Goal: Task Accomplishment & Management: Manage account settings

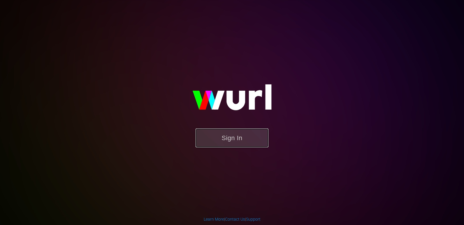
click at [241, 144] on button "Sign In" at bounding box center [231, 138] width 73 height 19
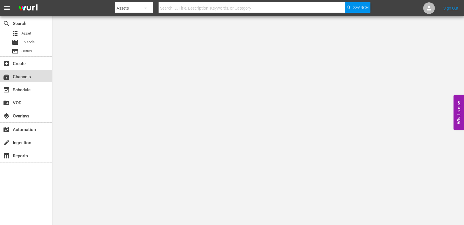
click at [26, 77] on div "subscriptions Channels" at bounding box center [16, 75] width 33 height 5
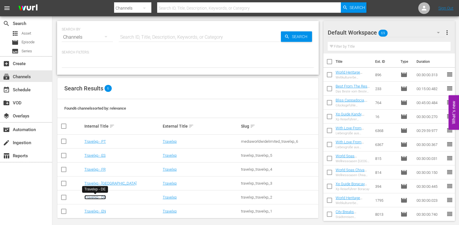
click at [100, 198] on link "Travelxp - DE" at bounding box center [95, 197] width 22 height 4
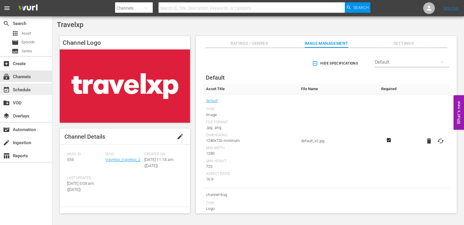
click at [26, 90] on div "event_available Schedule" at bounding box center [16, 89] width 33 height 5
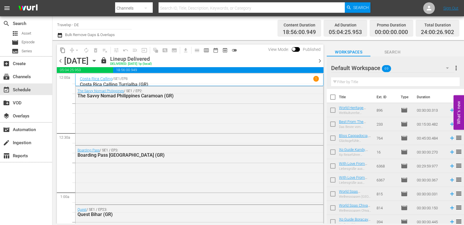
click at [316, 59] on span "chevron_right" at bounding box center [319, 60] width 7 height 7
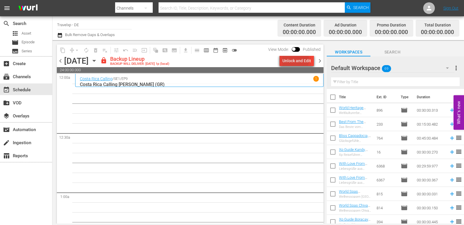
click at [292, 60] on div "Unlock and Edit" at bounding box center [296, 61] width 29 height 10
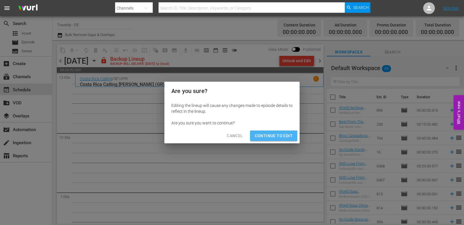
click at [274, 132] on button "Continue to Edit" at bounding box center [273, 136] width 47 height 11
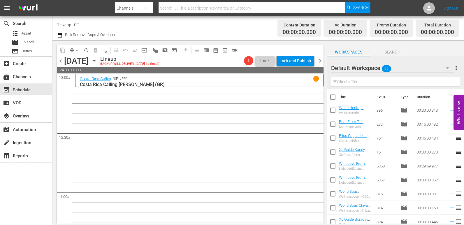
click at [345, 81] on input "text" at bounding box center [395, 81] width 128 height 9
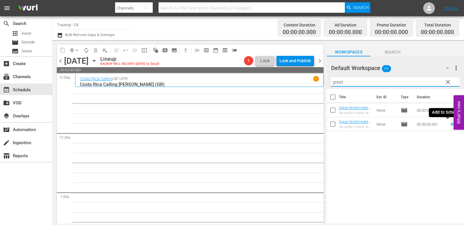
click at [450, 125] on icon at bounding box center [452, 125] width 4 height 4
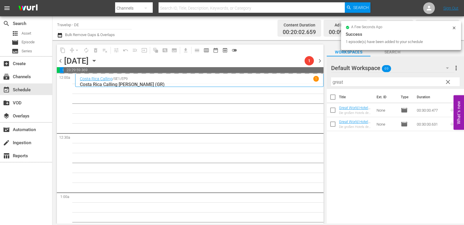
click at [293, 84] on div "content_copy compress arrow_drop_down autorenew_outlined delete_forever_outline…" at bounding box center [257, 132] width 411 height 184
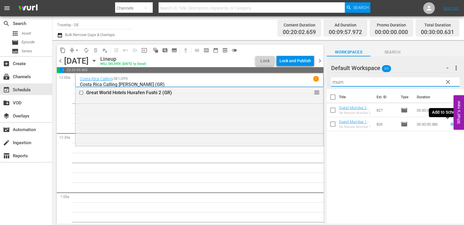
click at [449, 124] on icon at bounding box center [452, 124] width 6 height 6
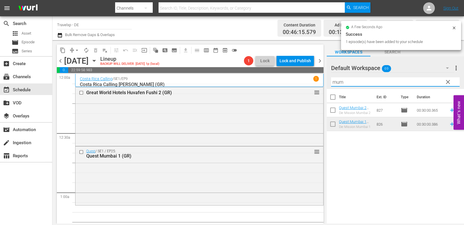
drag, startPoint x: 351, startPoint y: 83, endPoint x: 330, endPoint y: 84, distance: 21.3
click at [330, 84] on div "Default Workspace 69 Default more_vert clear Filter by Title mum" at bounding box center [395, 73] width 137 height 33
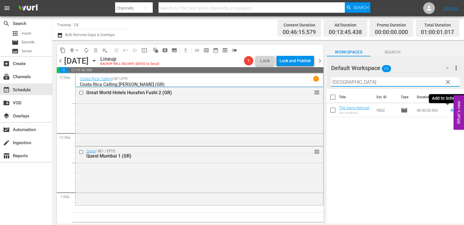
click at [450, 111] on icon at bounding box center [452, 111] width 4 height 4
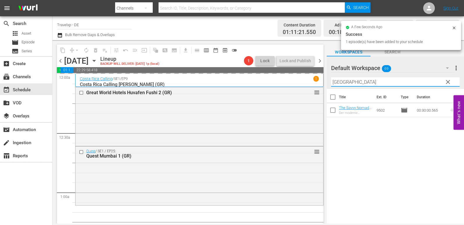
drag, startPoint x: 363, startPoint y: 82, endPoint x: 316, endPoint y: 82, distance: 46.9
click at [316, 82] on div "content_copy compress arrow_drop_down autorenew_outlined delete_forever_outline…" at bounding box center [257, 132] width 411 height 184
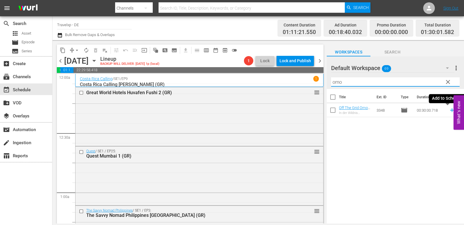
click at [450, 111] on icon at bounding box center [452, 110] width 6 height 6
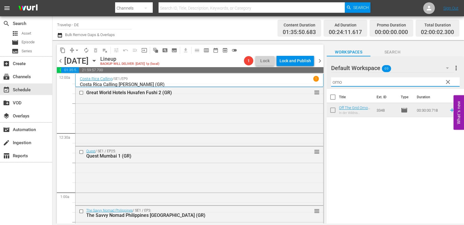
click at [339, 81] on input "omo" at bounding box center [395, 81] width 128 height 9
drag, startPoint x: 344, startPoint y: 82, endPoint x: 332, endPoint y: 84, distance: 11.8
click at [332, 84] on input "omo" at bounding box center [395, 81] width 128 height 9
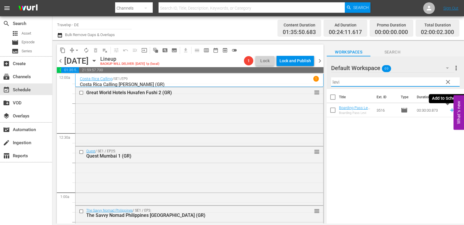
click at [449, 110] on icon at bounding box center [452, 110] width 6 height 6
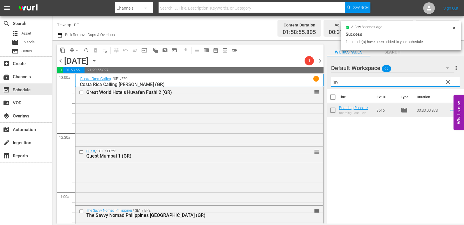
drag, startPoint x: 342, startPoint y: 83, endPoint x: 323, endPoint y: 85, distance: 19.3
click at [323, 85] on div "content_copy compress arrow_drop_down autorenew_outlined delete_forever_outline…" at bounding box center [257, 132] width 411 height 184
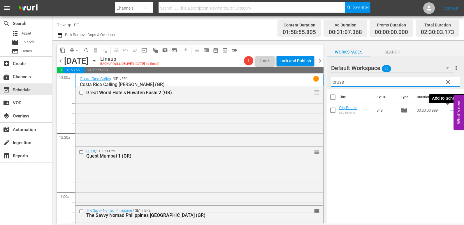
click at [450, 110] on icon at bounding box center [452, 111] width 4 height 4
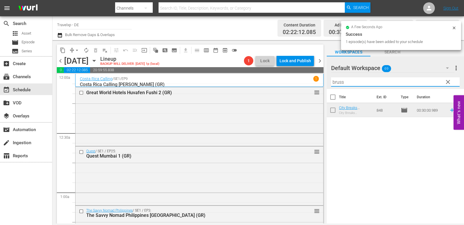
click at [328, 84] on div "Default Workspace 69 Default more_vert clear Filter by Title bruss" at bounding box center [395, 73] width 137 height 33
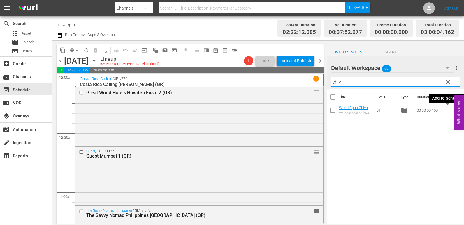
click at [449, 112] on icon at bounding box center [452, 110] width 6 height 6
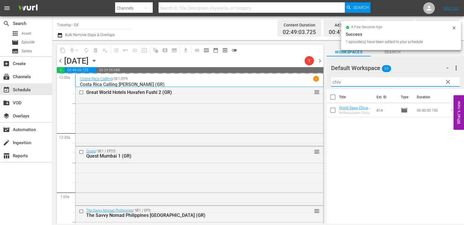
drag, startPoint x: 352, startPoint y: 82, endPoint x: 321, endPoint y: 85, distance: 31.4
click at [321, 85] on div "content_copy compress arrow_drop_down autorenew_outlined delete_forever_outline…" at bounding box center [257, 132] width 411 height 184
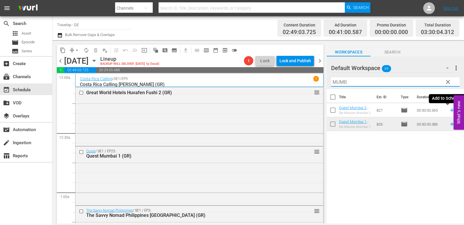
click at [449, 112] on icon at bounding box center [452, 110] width 6 height 6
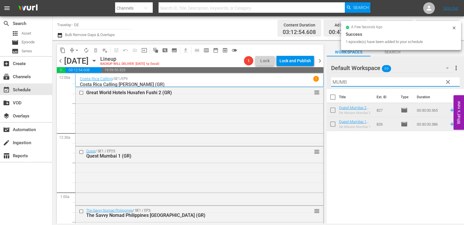
drag, startPoint x: 353, startPoint y: 79, endPoint x: 328, endPoint y: 84, distance: 25.5
click at [328, 83] on div "Default Workspace 69 Default more_vert clear Filter by Title MUMB" at bounding box center [395, 73] width 137 height 33
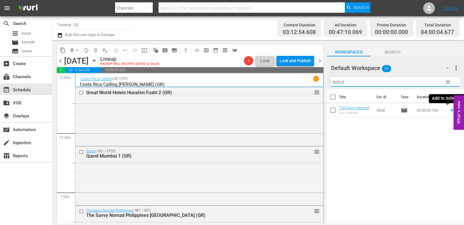
click at [449, 108] on icon at bounding box center [452, 110] width 6 height 6
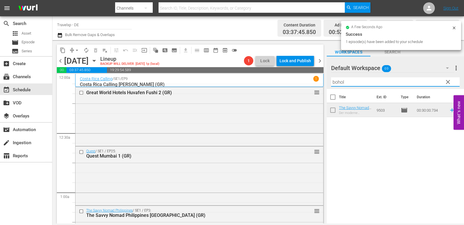
drag, startPoint x: 353, startPoint y: 84, endPoint x: 316, endPoint y: 85, distance: 37.0
click at [316, 85] on div "content_copy compress arrow_drop_down autorenew_outlined delete_forever_outline…" at bounding box center [257, 132] width 411 height 184
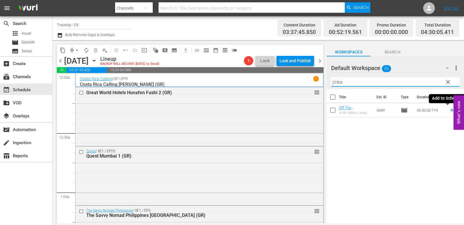
click at [450, 111] on icon at bounding box center [452, 111] width 4 height 4
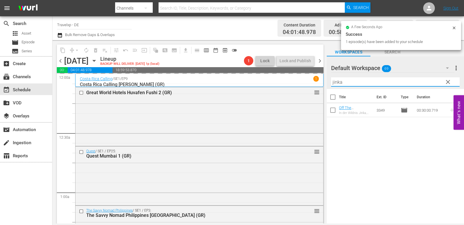
drag, startPoint x: 331, startPoint y: 86, endPoint x: 315, endPoint y: 87, distance: 16.3
click at [318, 87] on div "content_copy compress arrow_drop_down autorenew_outlined delete_forever_outline…" at bounding box center [257, 132] width 411 height 184
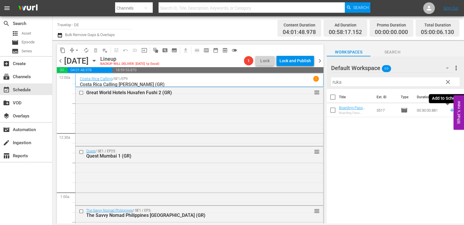
click at [449, 112] on icon at bounding box center [452, 110] width 6 height 6
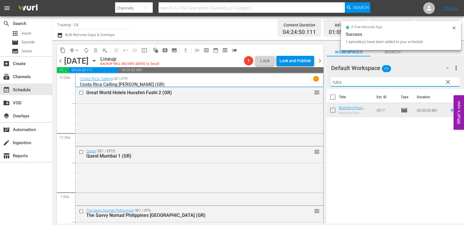
drag, startPoint x: 345, startPoint y: 84, endPoint x: 320, endPoint y: 84, distance: 24.5
click at [320, 84] on div "content_copy compress arrow_drop_down autorenew_outlined delete_forever_outline…" at bounding box center [257, 132] width 411 height 184
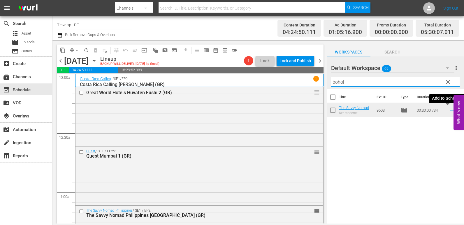
click at [449, 111] on icon at bounding box center [452, 110] width 6 height 6
drag, startPoint x: 352, startPoint y: 82, endPoint x: 324, endPoint y: 84, distance: 28.1
click at [324, 84] on div "content_copy compress arrow_drop_down autorenew_outlined delete_forever_outline…" at bounding box center [257, 132] width 411 height 184
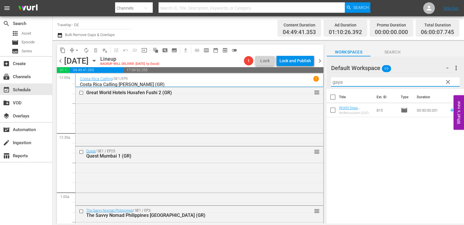
click at [449, 110] on icon at bounding box center [452, 110] width 6 height 6
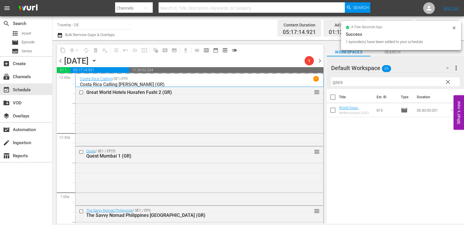
drag, startPoint x: 354, startPoint y: 81, endPoint x: 318, endPoint y: 84, distance: 36.3
click at [318, 84] on div "content_copy compress arrow_drop_down autorenew_outlined delete_forever_outline…" at bounding box center [257, 132] width 411 height 184
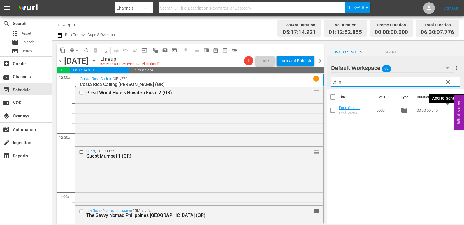
click at [449, 111] on icon at bounding box center [452, 110] width 6 height 6
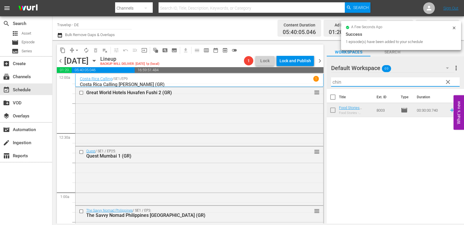
click at [329, 84] on div "Default Workspace 69 Default more_vert clear Filter by Title chin" at bounding box center [395, 73] width 137 height 33
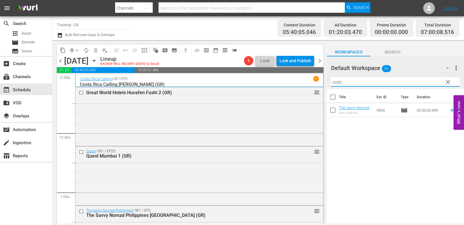
click at [449, 110] on icon at bounding box center [452, 110] width 6 height 6
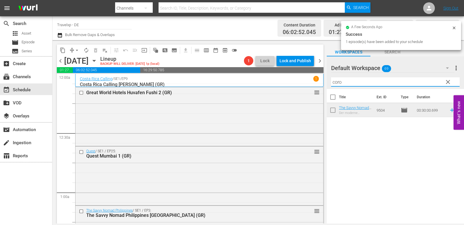
drag, startPoint x: 344, startPoint y: 81, endPoint x: 322, endPoint y: 84, distance: 21.7
click at [322, 84] on div "content_copy compress arrow_drop_down autorenew_outlined delete_forever_outline…" at bounding box center [257, 132] width 411 height 184
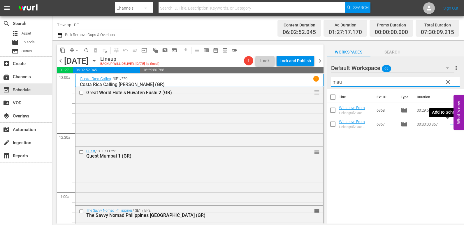
click at [450, 125] on icon at bounding box center [452, 125] width 4 height 4
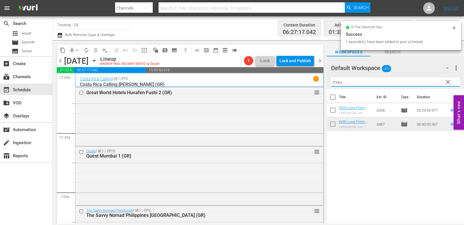
drag, startPoint x: 344, startPoint y: 84, endPoint x: 308, endPoint y: 82, distance: 36.2
click at [315, 84] on div "content_copy compress arrow_drop_down autorenew_outlined delete_forever_outline…" at bounding box center [257, 132] width 411 height 184
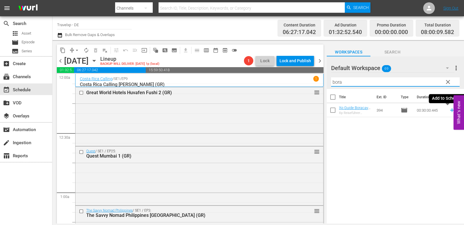
click at [450, 110] on icon at bounding box center [452, 111] width 4 height 4
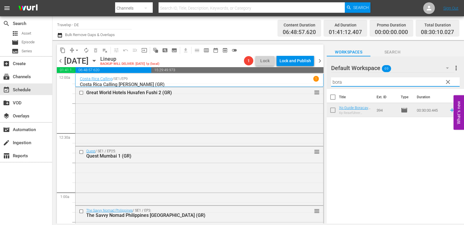
drag, startPoint x: 350, startPoint y: 84, endPoint x: 327, endPoint y: 84, distance: 23.3
click at [327, 84] on div "Default Workspace 69 Default more_vert clear Filter by Title bora" at bounding box center [395, 73] width 137 height 33
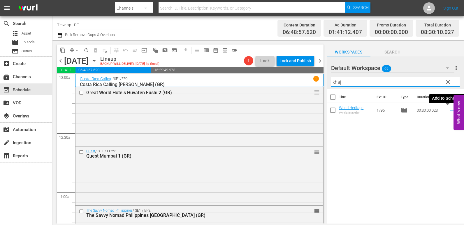
drag, startPoint x: 447, startPoint y: 111, endPoint x: 435, endPoint y: 112, distance: 12.0
click at [449, 111] on icon at bounding box center [452, 110] width 6 height 6
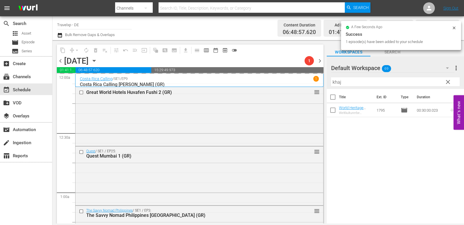
drag, startPoint x: 349, startPoint y: 84, endPoint x: 323, endPoint y: 84, distance: 25.3
click at [323, 84] on div "content_copy compress arrow_drop_down autorenew_outlined delete_forever_outline…" at bounding box center [257, 132] width 411 height 184
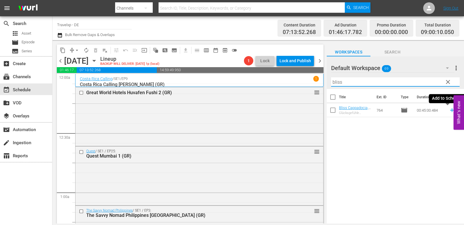
click at [449, 111] on icon at bounding box center [452, 110] width 6 height 6
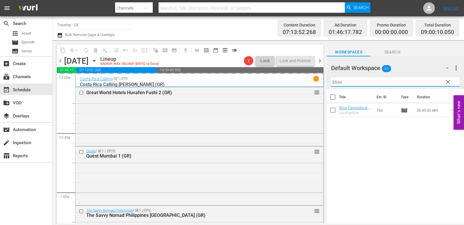
drag, startPoint x: 350, startPoint y: 83, endPoint x: 331, endPoint y: 84, distance: 18.9
click at [331, 84] on input "bliss" at bounding box center [395, 81] width 128 height 9
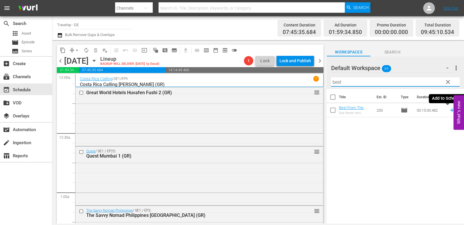
click at [449, 110] on icon at bounding box center [452, 110] width 6 height 6
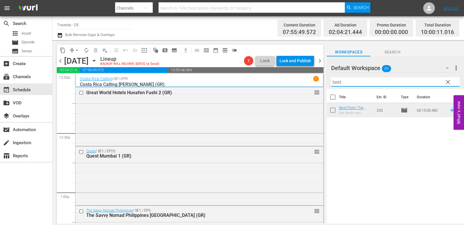
drag, startPoint x: 345, startPoint y: 83, endPoint x: 318, endPoint y: 83, distance: 26.5
click at [318, 83] on div "content_copy compress arrow_drop_down autorenew_outlined delete_forever_outline…" at bounding box center [257, 132] width 411 height 184
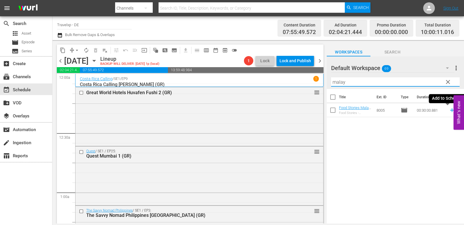
click at [449, 110] on icon at bounding box center [452, 110] width 6 height 6
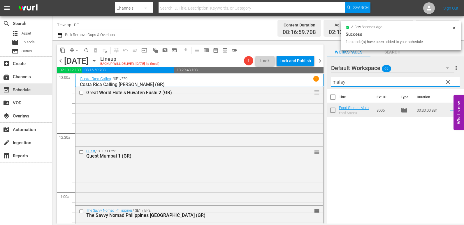
drag, startPoint x: 326, startPoint y: 86, endPoint x: 318, endPoint y: 86, distance: 8.2
click at [318, 86] on div "content_copy compress arrow_drop_down autorenew_outlined delete_forever_outline…" at bounding box center [257, 132] width 411 height 184
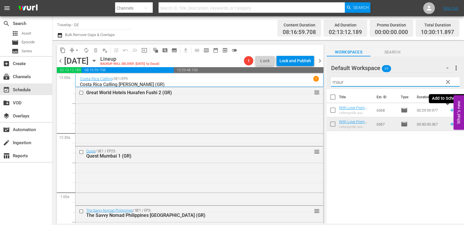
click at [449, 110] on icon at bounding box center [452, 110] width 6 height 6
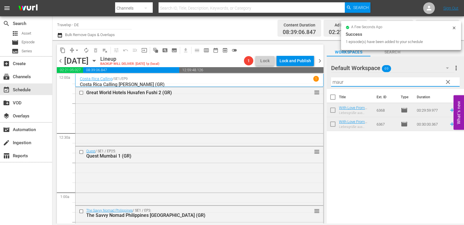
drag, startPoint x: 350, startPoint y: 84, endPoint x: 316, endPoint y: 83, distance: 34.1
click at [316, 83] on div "content_copy compress arrow_drop_down autorenew_outlined delete_forever_outline…" at bounding box center [257, 132] width 411 height 184
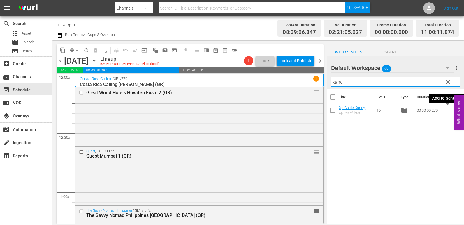
click at [449, 110] on icon at bounding box center [452, 110] width 6 height 6
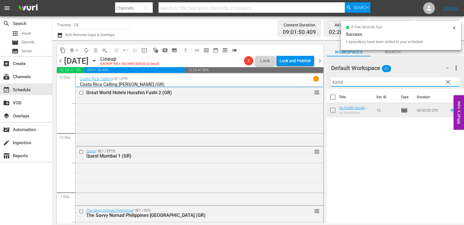
click at [311, 83] on div "content_copy compress arrow_drop_down autorenew_outlined delete_forever_outline…" at bounding box center [257, 132] width 411 height 184
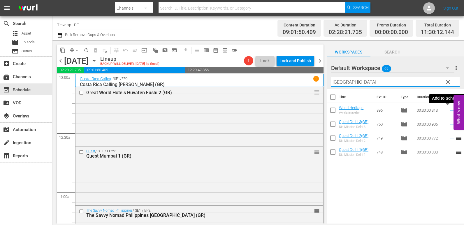
click at [449, 111] on icon at bounding box center [452, 110] width 6 height 6
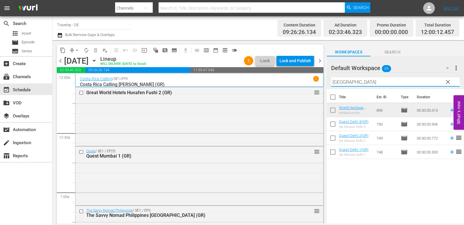
drag, startPoint x: 349, startPoint y: 85, endPoint x: 305, endPoint y: 85, distance: 43.7
click at [305, 85] on div "content_copy compress arrow_drop_down autorenew_outlined delete_forever_outline…" at bounding box center [257, 132] width 411 height 184
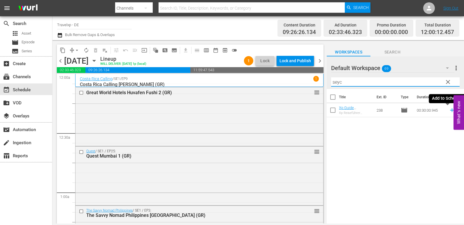
click at [449, 111] on icon at bounding box center [452, 110] width 6 height 6
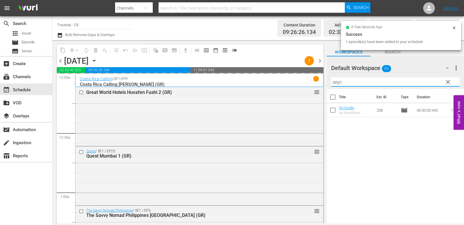
drag, startPoint x: 338, startPoint y: 83, endPoint x: 317, endPoint y: 85, distance: 21.3
click at [317, 85] on div "content_copy compress arrow_drop_down autorenew_outlined delete_forever_outline…" at bounding box center [257, 132] width 411 height 184
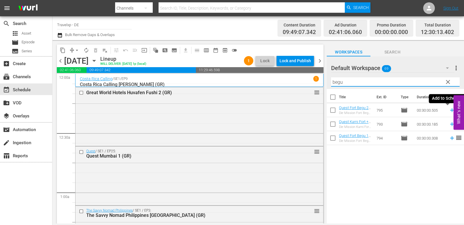
click at [450, 111] on icon at bounding box center [452, 111] width 4 height 4
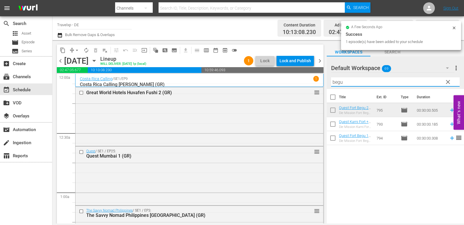
drag, startPoint x: 347, startPoint y: 82, endPoint x: 322, endPoint y: 86, distance: 24.7
click at [322, 86] on div "content_copy compress arrow_drop_down autorenew_outlined delete_forever_outline…" at bounding box center [257, 132] width 411 height 184
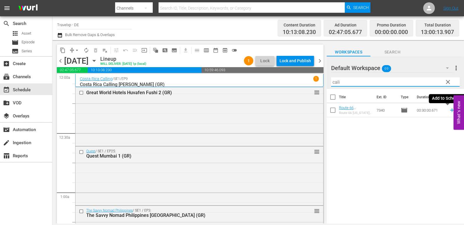
click at [449, 111] on icon at bounding box center [452, 110] width 6 height 6
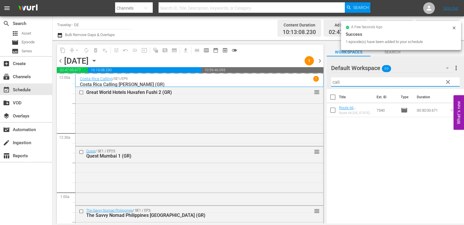
drag, startPoint x: 347, startPoint y: 84, endPoint x: 318, endPoint y: 84, distance: 28.5
click at [318, 84] on div "content_copy compress arrow_drop_down autorenew_outlined delete_forever_outline…" at bounding box center [257, 132] width 411 height 184
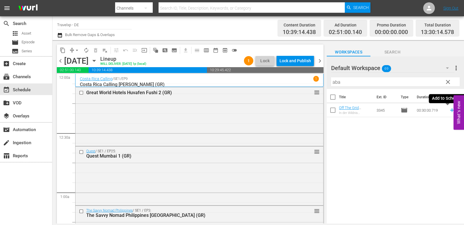
click at [449, 110] on icon at bounding box center [452, 110] width 6 height 6
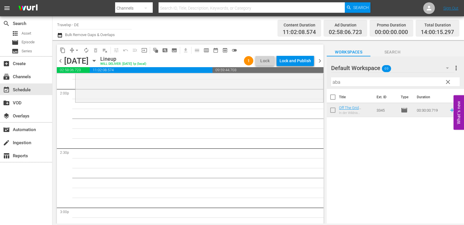
scroll to position [1602, 0]
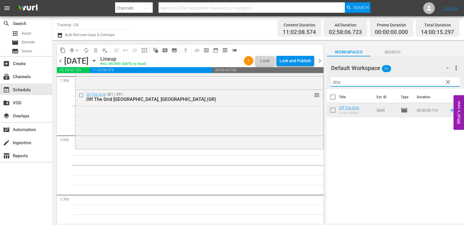
drag, startPoint x: 345, startPoint y: 83, endPoint x: 320, endPoint y: 82, distance: 24.8
click at [320, 82] on div "content_copy compress arrow_drop_down autorenew_outlined delete_forever_outline…" at bounding box center [257, 132] width 411 height 184
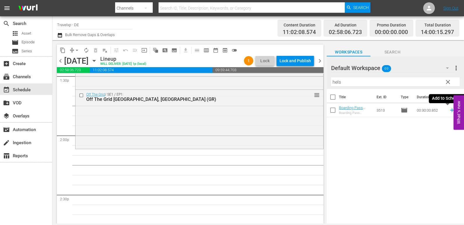
click at [450, 112] on icon at bounding box center [452, 111] width 4 height 4
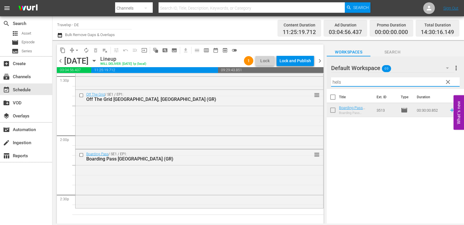
drag, startPoint x: 354, startPoint y: 83, endPoint x: 332, endPoint y: 86, distance: 22.3
click at [332, 86] on input "hels" at bounding box center [395, 81] width 128 height 9
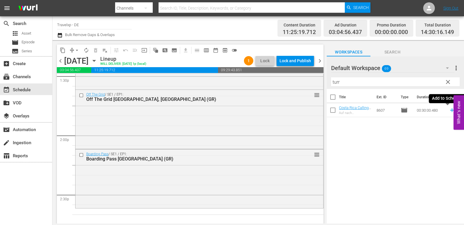
click at [449, 110] on icon at bounding box center [452, 110] width 6 height 6
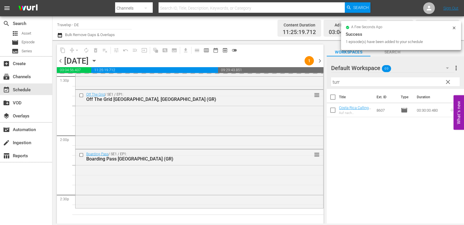
drag, startPoint x: 346, startPoint y: 83, endPoint x: 333, endPoint y: 83, distance: 13.1
click at [333, 83] on input "turr" at bounding box center [395, 81] width 128 height 9
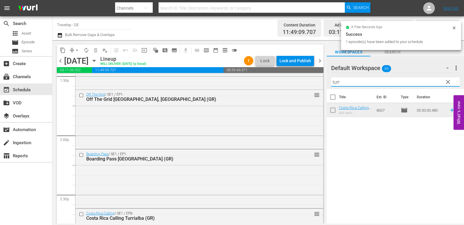
type input "t"
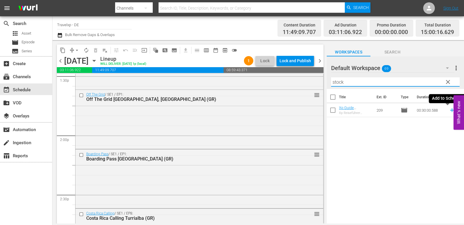
click at [449, 111] on icon at bounding box center [452, 110] width 6 height 6
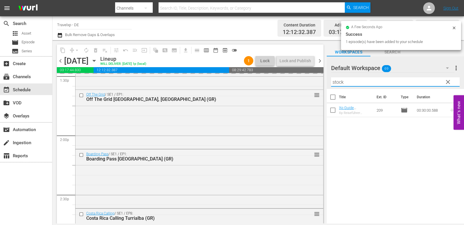
drag, startPoint x: 351, startPoint y: 83, endPoint x: 322, endPoint y: 83, distance: 28.3
click at [322, 83] on div "content_copy compress arrow_drop_down autorenew_outlined delete_forever_outline…" at bounding box center [257, 132] width 411 height 184
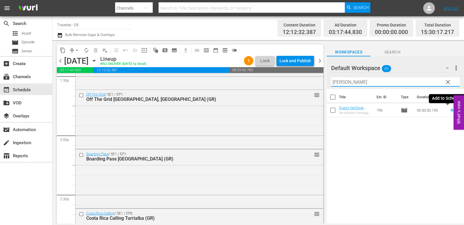
click at [449, 110] on icon at bounding box center [452, 110] width 6 height 6
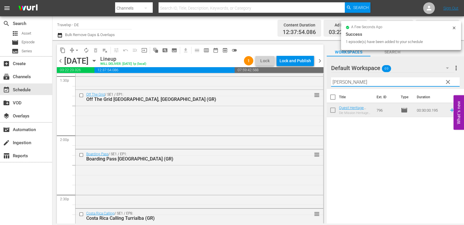
click at [322, 81] on div "content_copy compress arrow_drop_down autorenew_outlined delete_forever_outline…" at bounding box center [257, 132] width 411 height 184
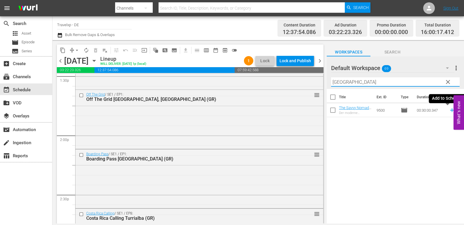
click at [450, 111] on icon at bounding box center [452, 111] width 4 height 4
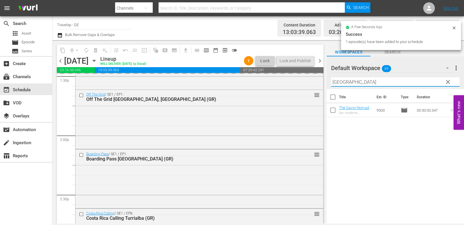
drag, startPoint x: 351, startPoint y: 82, endPoint x: 329, endPoint y: 82, distance: 22.1
click at [329, 82] on div "Default Workspace 69 Default more_vert clear Filter by Title manila" at bounding box center [395, 73] width 137 height 33
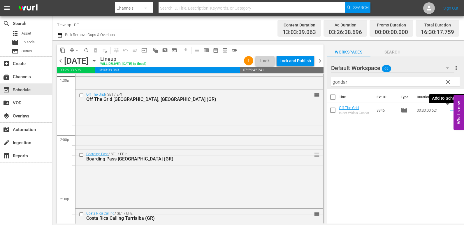
click at [449, 110] on icon at bounding box center [452, 110] width 6 height 6
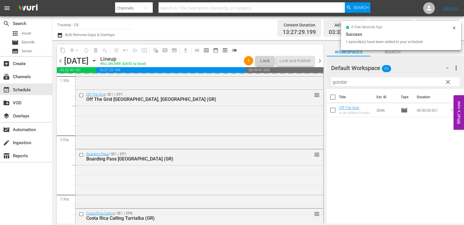
drag, startPoint x: 357, startPoint y: 83, endPoint x: 322, endPoint y: 84, distance: 35.5
click at [322, 84] on div "content_copy compress arrow_drop_down autorenew_outlined delete_forever_outline…" at bounding box center [257, 132] width 411 height 184
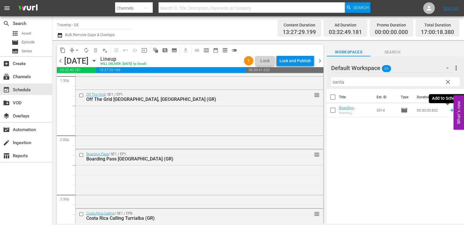
click at [449, 112] on icon at bounding box center [452, 110] width 6 height 6
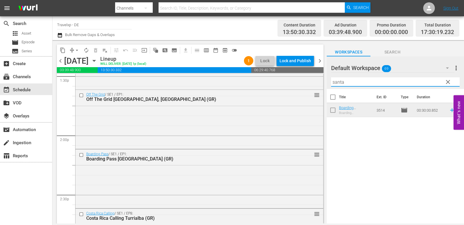
drag, startPoint x: 348, startPoint y: 84, endPoint x: 330, endPoint y: 84, distance: 18.1
click at [330, 84] on div "Default Workspace 69 Default more_vert clear Filter by Title santa" at bounding box center [395, 73] width 137 height 33
click at [449, 111] on icon at bounding box center [452, 110] width 6 height 6
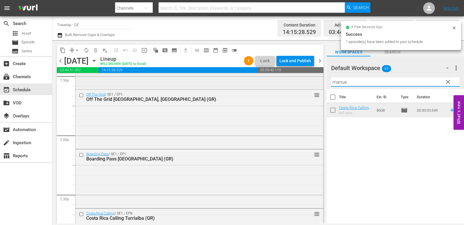
drag, startPoint x: 348, startPoint y: 82, endPoint x: 315, endPoint y: 86, distance: 33.1
click at [315, 86] on div "content_copy compress arrow_drop_down autorenew_outlined delete_forever_outline…" at bounding box center [257, 132] width 411 height 184
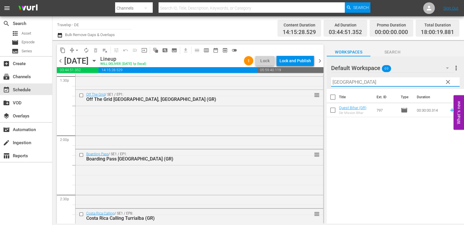
click at [450, 110] on icon at bounding box center [452, 111] width 4 height 4
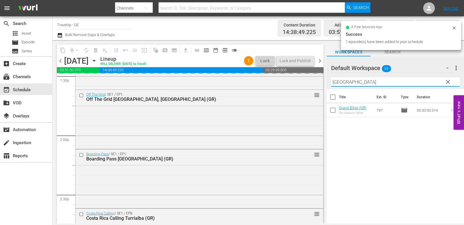
drag, startPoint x: 350, startPoint y: 81, endPoint x: 325, endPoint y: 81, distance: 25.3
click at [325, 81] on div "content_copy compress arrow_drop_down autorenew_outlined delete_forever_outline…" at bounding box center [257, 132] width 411 height 184
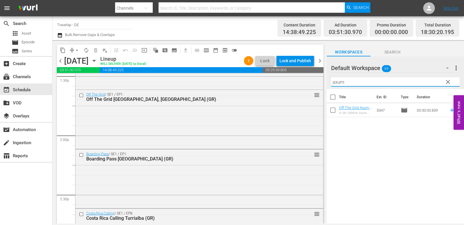
click at [449, 110] on icon at bounding box center [452, 110] width 6 height 6
click at [318, 84] on div "content_copy compress arrow_drop_down autorenew_outlined delete_forever_outline…" at bounding box center [257, 132] width 411 height 184
click at [449, 111] on icon at bounding box center [452, 110] width 6 height 6
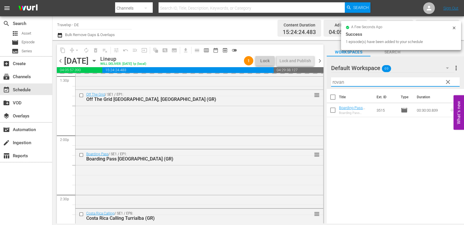
click at [305, 90] on div "content_copy compress arrow_drop_down autorenew_outlined delete_forever_outline…" at bounding box center [257, 132] width 411 height 184
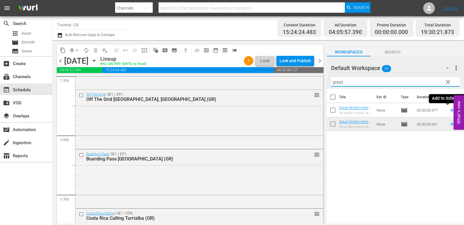
drag, startPoint x: 448, startPoint y: 111, endPoint x: 445, endPoint y: 110, distance: 3.3
click at [449, 111] on icon at bounding box center [452, 110] width 6 height 6
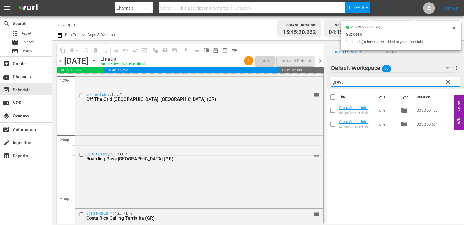
click at [309, 81] on div "content_copy compress arrow_drop_down autorenew_outlined delete_forever_outline…" at bounding box center [257, 132] width 411 height 184
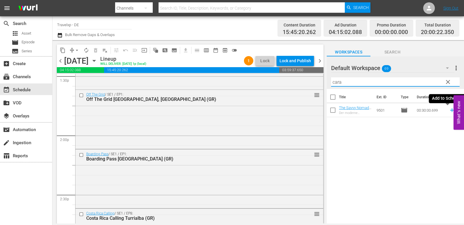
click at [449, 111] on icon at bounding box center [452, 110] width 6 height 6
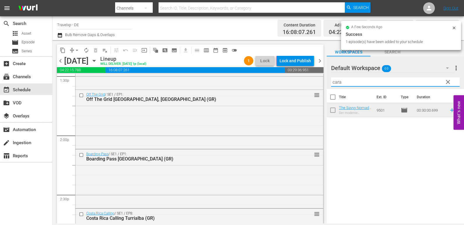
drag, startPoint x: 345, startPoint y: 82, endPoint x: 326, endPoint y: 83, distance: 19.3
click at [326, 83] on div "content_copy compress arrow_drop_down autorenew_outlined delete_forever_outline…" at bounding box center [257, 132] width 411 height 184
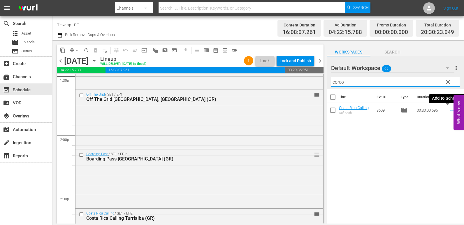
click at [450, 111] on icon at bounding box center [452, 111] width 4 height 4
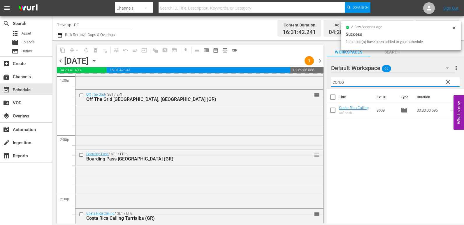
click at [312, 83] on div "content_copy compress arrow_drop_down autorenew_outlined delete_forever_outline…" at bounding box center [257, 132] width 411 height 184
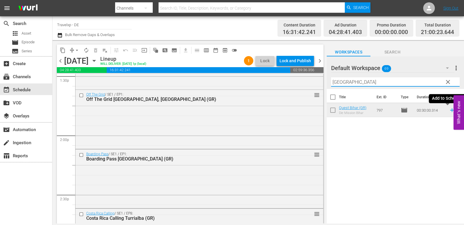
click at [449, 110] on icon at bounding box center [452, 110] width 6 height 6
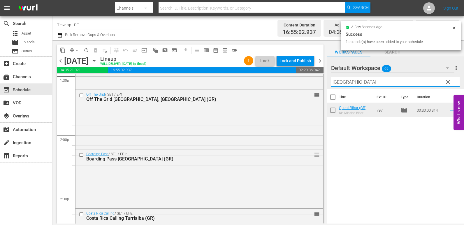
click at [333, 80] on input "[GEOGRAPHIC_DATA]" at bounding box center [395, 81] width 128 height 9
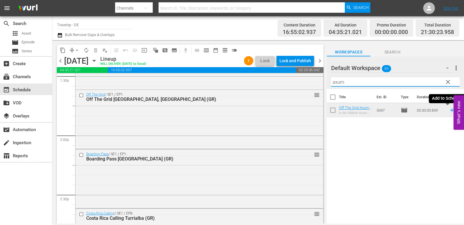
click at [450, 110] on icon at bounding box center [452, 111] width 4 height 4
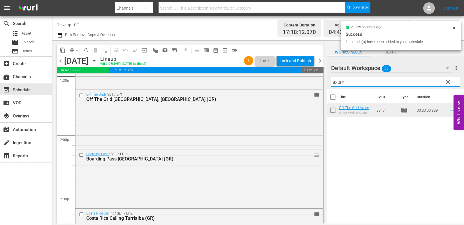
drag, startPoint x: 352, startPoint y: 81, endPoint x: 330, endPoint y: 82, distance: 22.2
click at [330, 82] on div "Default Workspace 69 Default more_vert clear Filter by Title axum" at bounding box center [395, 73] width 137 height 33
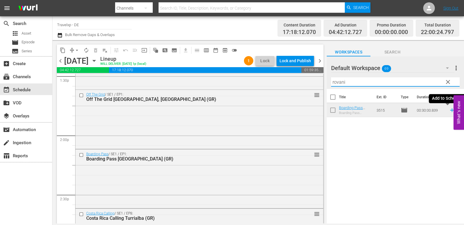
click at [449, 110] on icon at bounding box center [452, 110] width 6 height 6
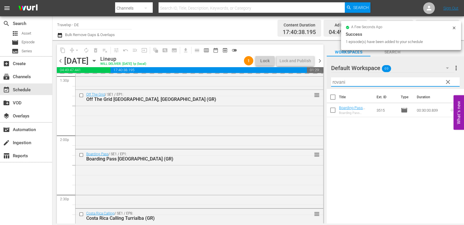
click at [327, 80] on div "Default Workspace 69 Default more_vert clear Filter by Title rovani" at bounding box center [395, 73] width 137 height 33
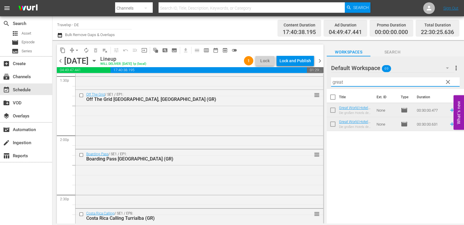
click at [449, 110] on icon at bounding box center [452, 110] width 6 height 6
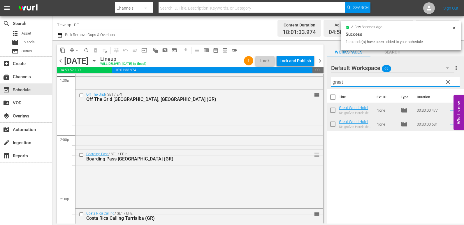
drag, startPoint x: 347, startPoint y: 85, endPoint x: 325, endPoint y: 84, distance: 22.2
click at [325, 84] on div "content_copy compress arrow_drop_down autorenew_outlined delete_forever_outline…" at bounding box center [257, 132] width 411 height 184
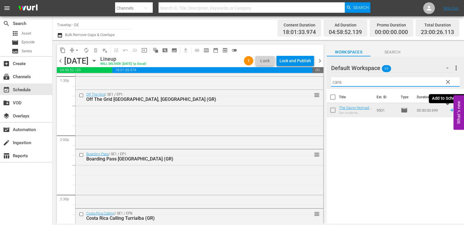
click at [450, 111] on icon at bounding box center [452, 111] width 4 height 4
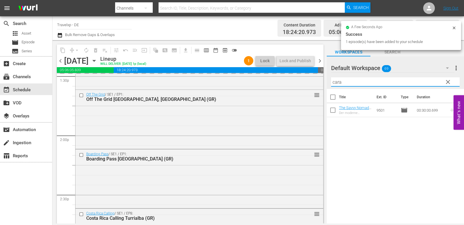
drag, startPoint x: 329, startPoint y: 85, endPoint x: 322, endPoint y: 86, distance: 6.7
click at [322, 86] on div "content_copy compress arrow_drop_down autorenew_outlined delete_forever_outline…" at bounding box center [257, 132] width 411 height 184
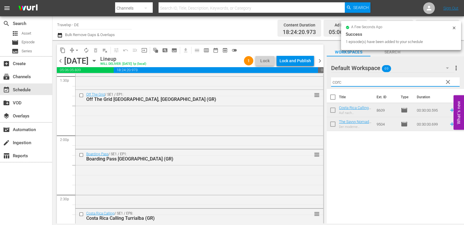
type input "corco"
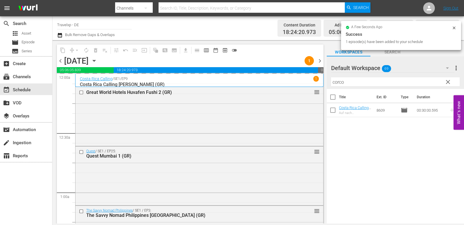
scroll to position [1602, 0]
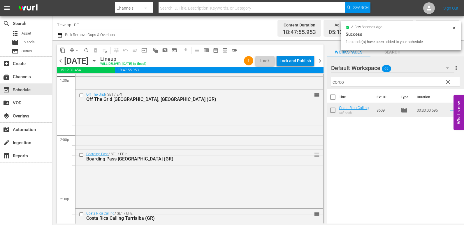
click at [288, 59] on div "Lock and Publish" at bounding box center [294, 61] width 31 height 10
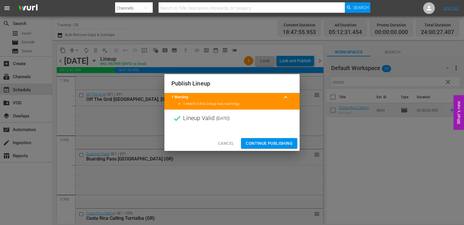
click at [269, 143] on span "Continue Publishing" at bounding box center [269, 143] width 47 height 7
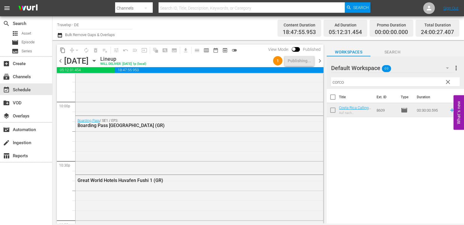
scroll to position [2716, 0]
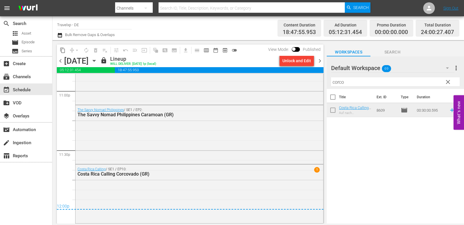
click at [320, 59] on span "chevron_right" at bounding box center [319, 60] width 7 height 7
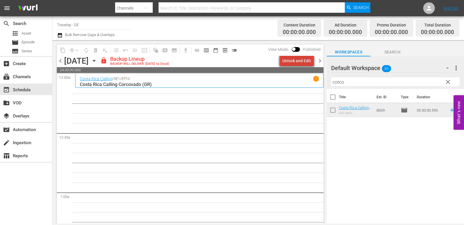
click at [300, 58] on div "Unlock and Edit" at bounding box center [296, 61] width 29 height 10
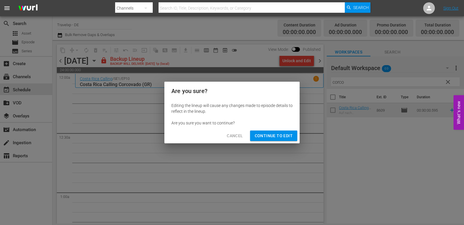
click at [272, 134] on span "Continue to Edit" at bounding box center [274, 136] width 38 height 7
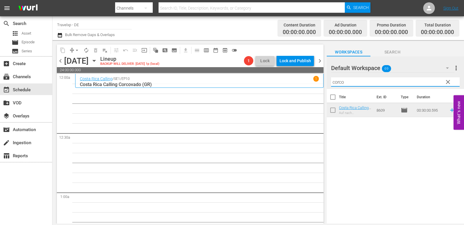
drag, startPoint x: 358, startPoint y: 81, endPoint x: 313, endPoint y: 84, distance: 45.5
click at [313, 84] on div "content_copy compress arrow_drop_down autorenew_outlined delete_forever_outline…" at bounding box center [257, 132] width 411 height 184
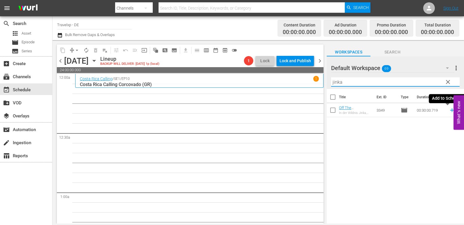
click at [450, 112] on icon at bounding box center [452, 111] width 4 height 4
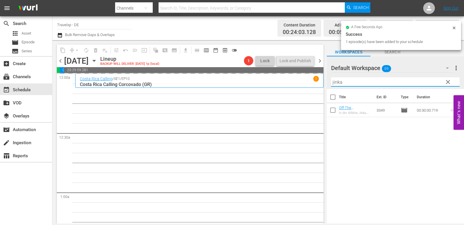
drag, startPoint x: 355, startPoint y: 85, endPoint x: 319, endPoint y: 87, distance: 35.6
click at [319, 87] on div "content_copy compress arrow_drop_down autorenew_outlined delete_forever_outline…" at bounding box center [257, 132] width 411 height 184
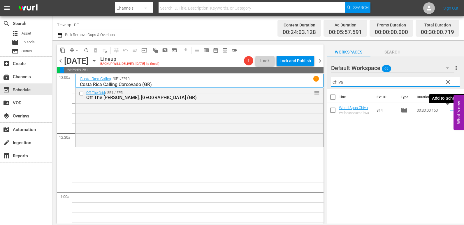
click at [449, 111] on icon at bounding box center [452, 110] width 6 height 6
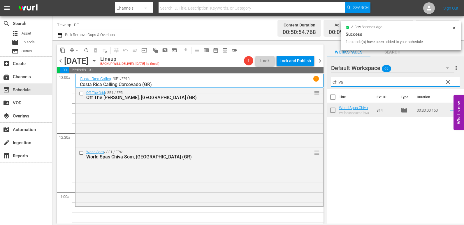
drag, startPoint x: 348, startPoint y: 84, endPoint x: 320, endPoint y: 83, distance: 27.1
click at [320, 83] on div "content_copy compress arrow_drop_down autorenew_outlined delete_forever_outline…" at bounding box center [257, 132] width 411 height 184
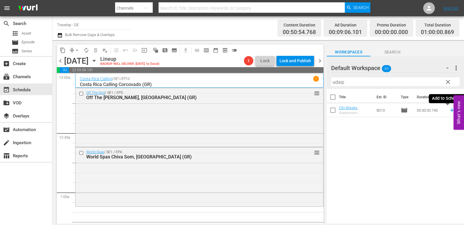
click at [449, 112] on icon at bounding box center [452, 110] width 6 height 6
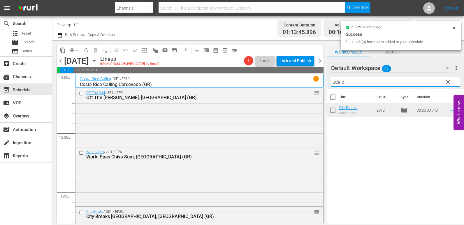
drag, startPoint x: 356, startPoint y: 83, endPoint x: 330, endPoint y: 83, distance: 25.9
click at [330, 83] on div "Default Workspace 69 Default more_vert clear Filter by Title udaip" at bounding box center [395, 73] width 137 height 33
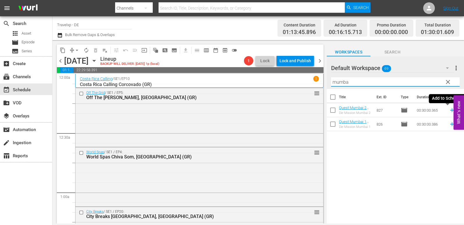
click at [449, 110] on icon at bounding box center [452, 110] width 6 height 6
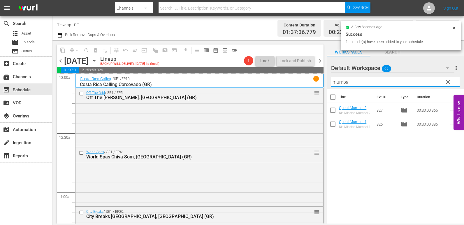
drag, startPoint x: 358, startPoint y: 81, endPoint x: 330, endPoint y: 81, distance: 28.3
click at [330, 81] on div "Default Workspace 69 Default more_vert clear Filter by Title mumba" at bounding box center [395, 73] width 137 height 33
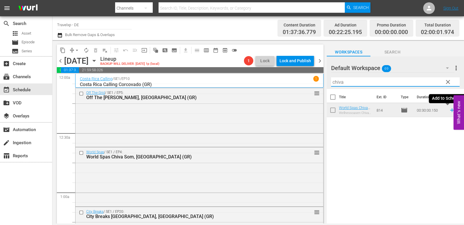
click at [450, 110] on icon at bounding box center [452, 111] width 4 height 4
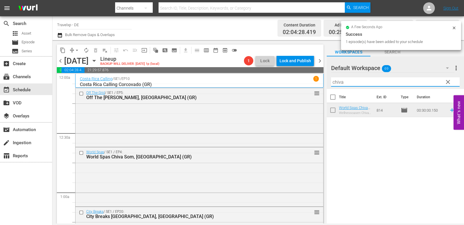
drag, startPoint x: 353, startPoint y: 83, endPoint x: 332, endPoint y: 85, distance: 21.1
click at [332, 85] on input "chiva" at bounding box center [395, 81] width 128 height 9
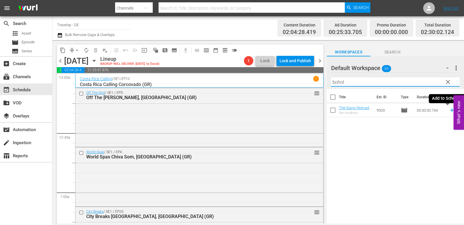
click at [449, 110] on icon at bounding box center [452, 110] width 6 height 6
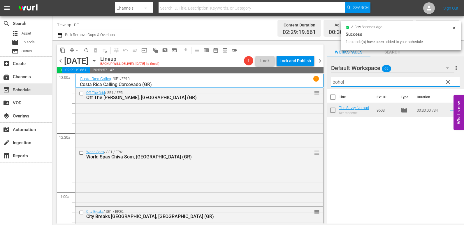
drag, startPoint x: 349, startPoint y: 82, endPoint x: 315, endPoint y: 83, distance: 34.4
click at [315, 83] on div "content_copy compress arrow_drop_down autorenew_outlined delete_forever_outline…" at bounding box center [257, 132] width 411 height 184
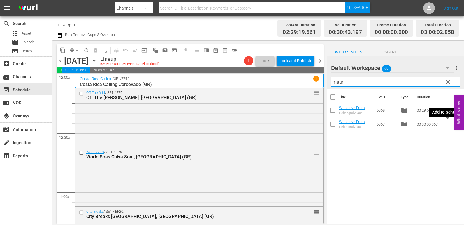
click at [449, 124] on icon at bounding box center [452, 124] width 6 height 6
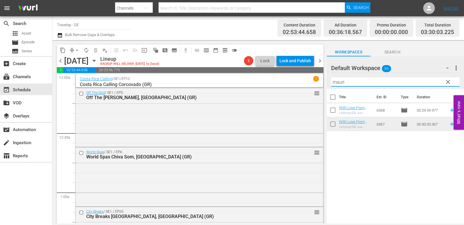
drag, startPoint x: 346, startPoint y: 82, endPoint x: 324, endPoint y: 82, distance: 21.6
click at [324, 82] on div "content_copy compress arrow_drop_down autorenew_outlined delete_forever_outline…" at bounding box center [257, 132] width 411 height 184
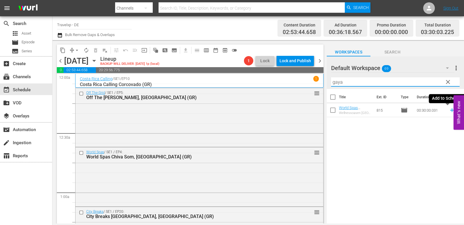
click at [449, 111] on icon at bounding box center [452, 110] width 6 height 6
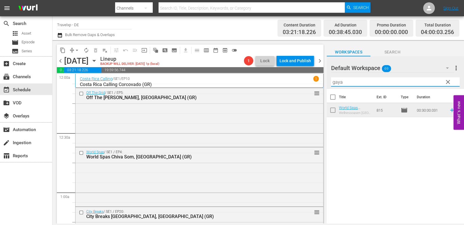
drag, startPoint x: 346, startPoint y: 83, endPoint x: 326, endPoint y: 83, distance: 20.1
click at [326, 83] on div "content_copy compress arrow_drop_down autorenew_outlined delete_forever_outline…" at bounding box center [257, 132] width 411 height 184
click at [449, 110] on icon at bounding box center [452, 110] width 6 height 6
drag, startPoint x: 348, startPoint y: 84, endPoint x: 327, endPoint y: 84, distance: 21.0
click at [327, 84] on div "Default Workspace 69 Default more_vert clear Filter by Title khaj" at bounding box center [395, 73] width 137 height 33
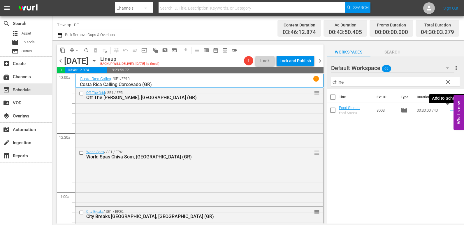
click at [450, 111] on icon at bounding box center [452, 111] width 4 height 4
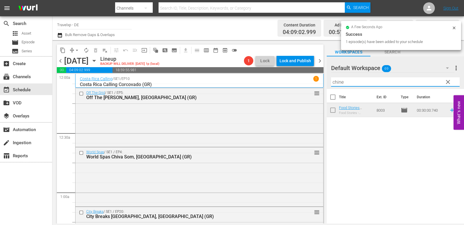
drag, startPoint x: 338, startPoint y: 84, endPoint x: 315, endPoint y: 84, distance: 23.9
click at [315, 84] on div "content_copy compress arrow_drop_down autorenew_outlined delete_forever_outline…" at bounding box center [257, 132] width 411 height 184
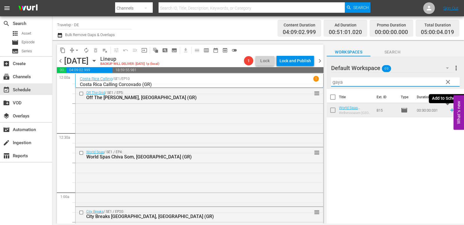
click at [447, 107] on td at bounding box center [450, 110] width 9 height 14
click at [449, 111] on icon at bounding box center [452, 110] width 6 height 6
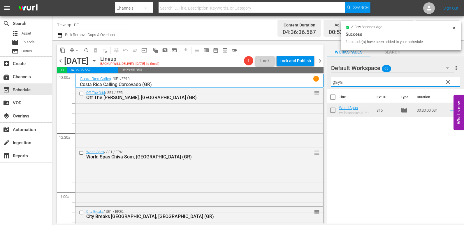
drag, startPoint x: 348, startPoint y: 86, endPoint x: 321, endPoint y: 86, distance: 26.5
click at [321, 86] on div "content_copy compress arrow_drop_down autorenew_outlined delete_forever_outline…" at bounding box center [257, 132] width 411 height 184
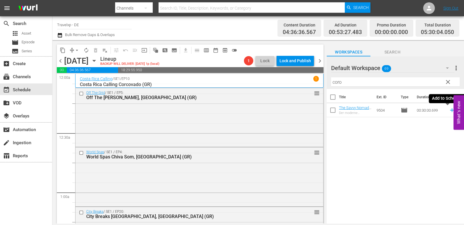
click at [450, 112] on icon at bounding box center [452, 111] width 4 height 4
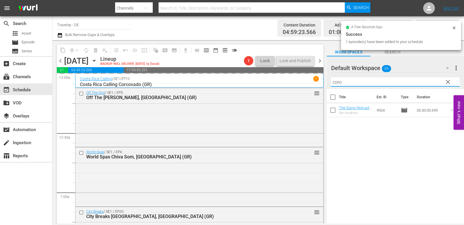
drag, startPoint x: 348, startPoint y: 82, endPoint x: 322, endPoint y: 85, distance: 26.1
click at [322, 85] on div "content_copy compress arrow_drop_down autorenew_outlined delete_forever_outline…" at bounding box center [257, 132] width 411 height 184
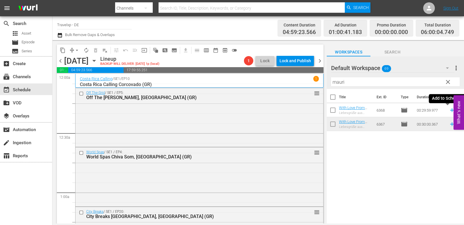
click at [449, 110] on icon at bounding box center [452, 110] width 6 height 6
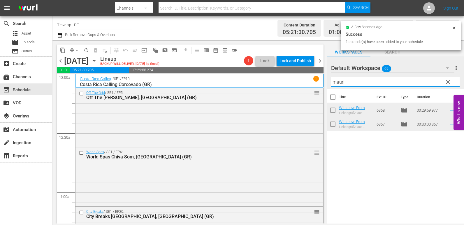
drag, startPoint x: 357, startPoint y: 83, endPoint x: 329, endPoint y: 83, distance: 27.7
click at [329, 83] on div "Default Workspace 69 Default more_vert clear Filter by Title [PERSON_NAME]" at bounding box center [395, 73] width 137 height 33
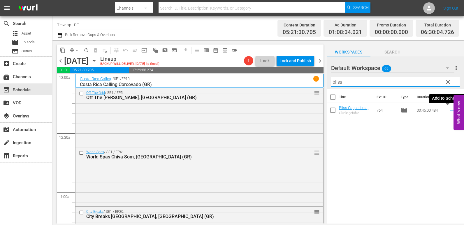
click at [449, 112] on icon at bounding box center [452, 110] width 6 height 6
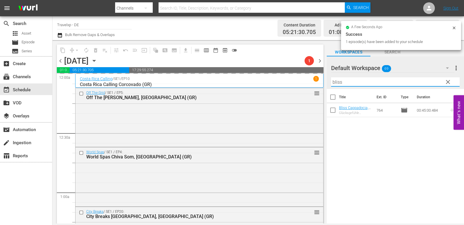
click at [328, 83] on div "Default Workspace 69 Default more_vert clear Filter by Title bliss" at bounding box center [395, 73] width 137 height 33
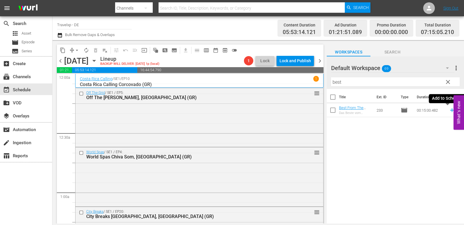
click at [449, 110] on icon at bounding box center [452, 110] width 6 height 6
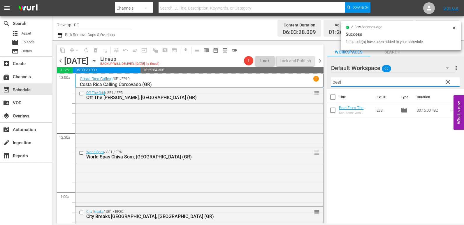
drag, startPoint x: 350, startPoint y: 82, endPoint x: 328, endPoint y: 83, distance: 22.2
click at [328, 83] on div "Default Workspace 69 Default more_vert clear Filter by Title best" at bounding box center [395, 73] width 137 height 33
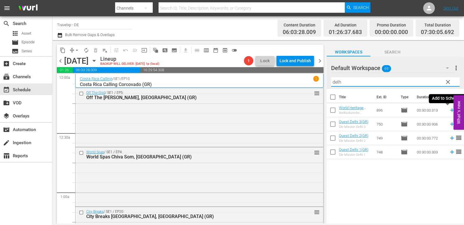
click at [449, 113] on icon at bounding box center [452, 110] width 6 height 6
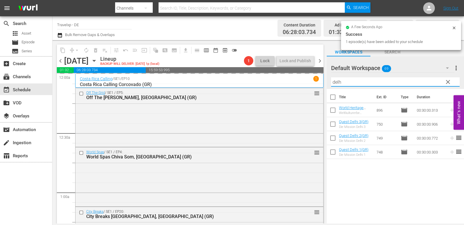
drag, startPoint x: 348, startPoint y: 82, endPoint x: 326, endPoint y: 83, distance: 21.8
click at [326, 83] on div "content_copy compress arrow_drop_down autorenew_outlined delete_forever_outline…" at bounding box center [257, 132] width 411 height 184
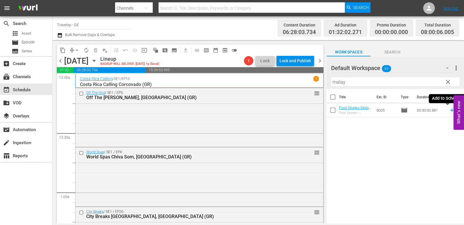
click at [450, 112] on icon at bounding box center [452, 111] width 4 height 4
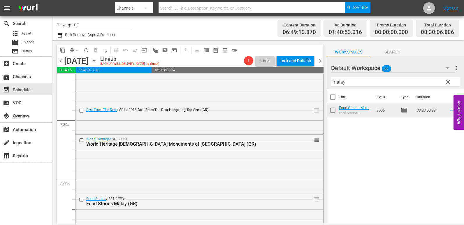
scroll to position [990, 0]
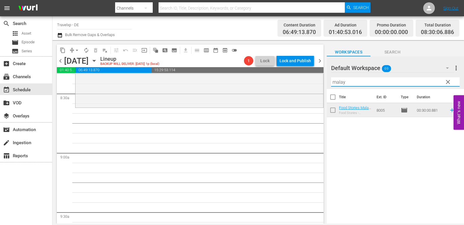
drag, startPoint x: 325, startPoint y: 83, endPoint x: 321, endPoint y: 83, distance: 4.1
click at [321, 83] on div "content_copy compress arrow_drop_down autorenew_outlined delete_forever_outline…" at bounding box center [257, 132] width 411 height 184
click at [450, 111] on icon at bounding box center [452, 111] width 4 height 4
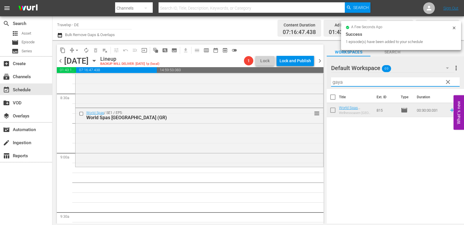
drag, startPoint x: 346, startPoint y: 82, endPoint x: 327, endPoint y: 82, distance: 18.9
click at [327, 82] on div "Default Workspace 69 Default more_vert clear Filter by Title gaya" at bounding box center [395, 73] width 137 height 33
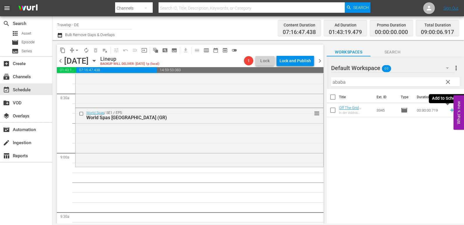
click at [449, 109] on icon at bounding box center [452, 110] width 6 height 6
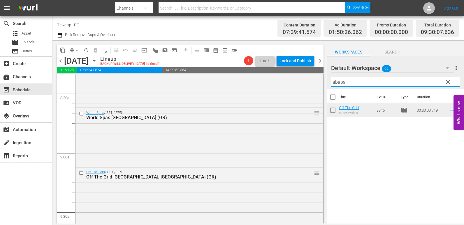
drag, startPoint x: 350, startPoint y: 82, endPoint x: 329, endPoint y: 84, distance: 21.6
click at [329, 84] on div "Default Workspace 69 Default more_vert clear Filter by Title ababa" at bounding box center [395, 73] width 137 height 33
click at [450, 111] on icon at bounding box center [452, 111] width 4 height 4
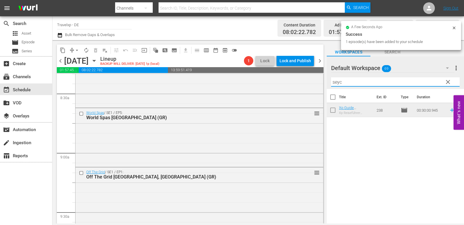
drag, startPoint x: 345, startPoint y: 83, endPoint x: 333, endPoint y: 85, distance: 12.9
click at [333, 85] on input "seyc" at bounding box center [395, 81] width 128 height 9
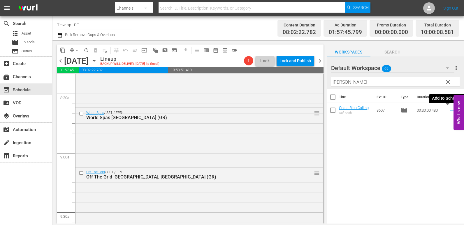
click at [449, 111] on icon at bounding box center [452, 110] width 6 height 6
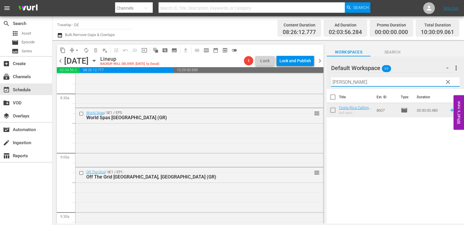
drag, startPoint x: 345, startPoint y: 82, endPoint x: 328, endPoint y: 83, distance: 17.8
click at [328, 83] on div "Default Workspace 69 Default more_vert clear Filter by Title [PERSON_NAME]" at bounding box center [395, 73] width 137 height 33
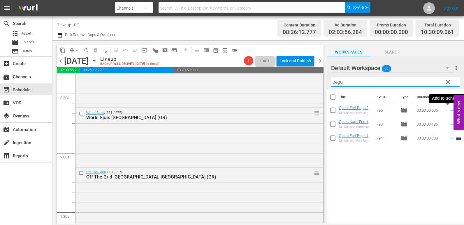
click at [449, 112] on icon at bounding box center [452, 110] width 6 height 6
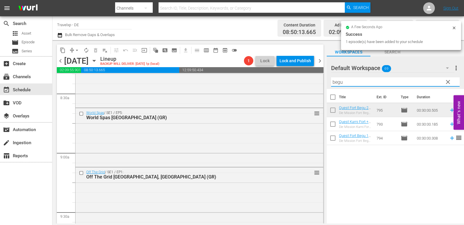
click at [332, 83] on input "begu" at bounding box center [395, 81] width 128 height 9
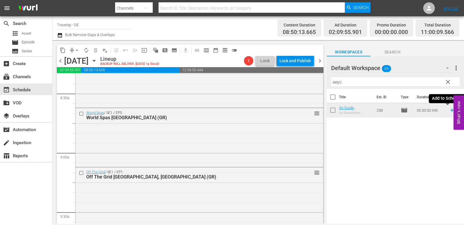
click at [449, 110] on icon at bounding box center [452, 110] width 6 height 6
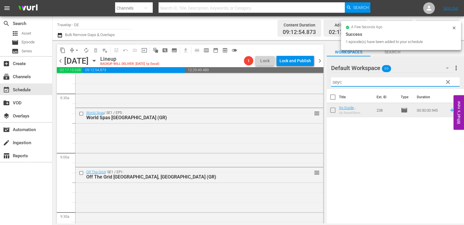
drag, startPoint x: 346, startPoint y: 82, endPoint x: 322, endPoint y: 81, distance: 23.9
click at [322, 81] on div "content_copy compress arrow_drop_down autorenew_outlined delete_forever_outline…" at bounding box center [257, 132] width 411 height 184
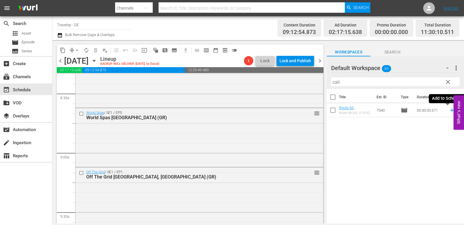
click at [449, 112] on icon at bounding box center [452, 110] width 6 height 6
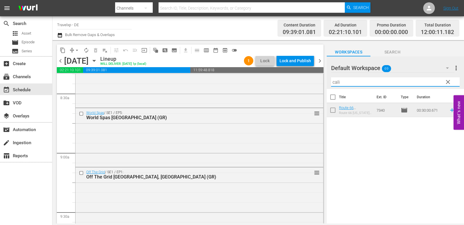
drag, startPoint x: 351, startPoint y: 84, endPoint x: 331, endPoint y: 87, distance: 20.0
click at [331, 87] on div "Filter by Title cali" at bounding box center [395, 82] width 128 height 14
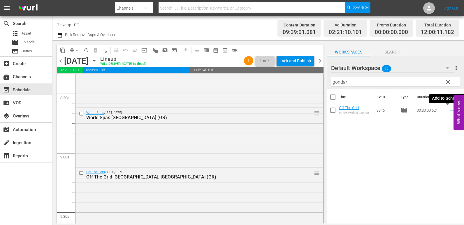
click at [449, 111] on icon at bounding box center [452, 110] width 6 height 6
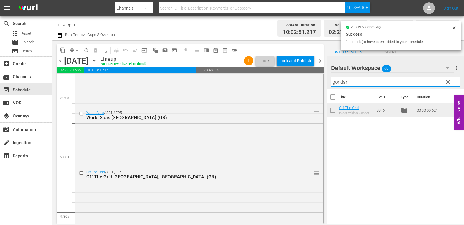
drag, startPoint x: 351, startPoint y: 86, endPoint x: 325, endPoint y: 86, distance: 26.2
click at [325, 86] on div "content_copy compress arrow_drop_down autorenew_outlined delete_forever_outline…" at bounding box center [257, 132] width 411 height 184
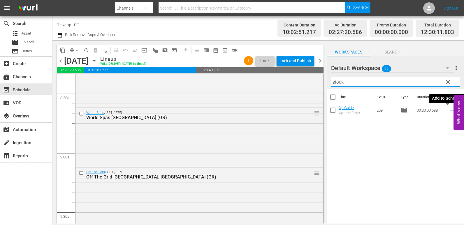
click at [449, 112] on icon at bounding box center [452, 110] width 6 height 6
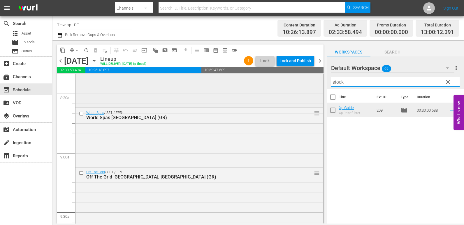
drag, startPoint x: 350, startPoint y: 85, endPoint x: 317, endPoint y: 84, distance: 33.2
click at [317, 84] on div "content_copy compress arrow_drop_down autorenew_outlined delete_forever_outline…" at bounding box center [257, 132] width 411 height 184
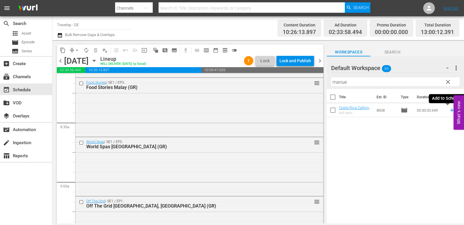
click at [450, 110] on icon at bounding box center [452, 111] width 4 height 4
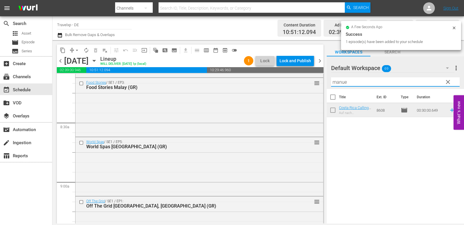
drag, startPoint x: 353, startPoint y: 83, endPoint x: 334, endPoint y: 82, distance: 19.5
click at [334, 82] on input "manue" at bounding box center [395, 81] width 128 height 9
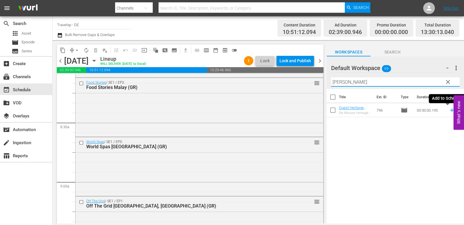
click at [450, 110] on icon at bounding box center [452, 111] width 4 height 4
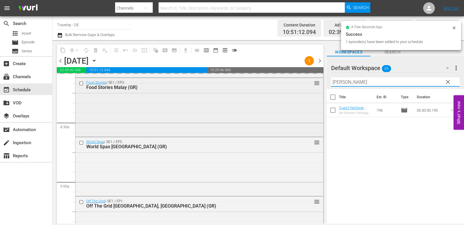
drag, startPoint x: 347, startPoint y: 81, endPoint x: 319, endPoint y: 80, distance: 28.0
click at [319, 80] on div "content_copy compress arrow_drop_down autorenew_outlined delete_forever_outline…" at bounding box center [257, 132] width 411 height 184
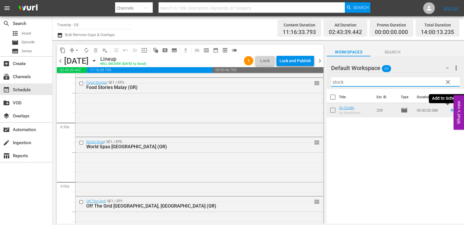
click at [449, 110] on icon at bounding box center [452, 110] width 6 height 6
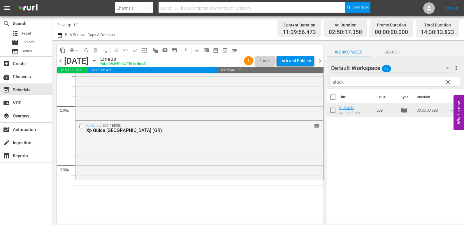
scroll to position [1631, 0]
drag, startPoint x: 347, startPoint y: 80, endPoint x: 321, endPoint y: 81, distance: 25.6
click at [321, 81] on div "content_copy compress arrow_drop_down autorenew_outlined delete_forever_outline…" at bounding box center [257, 132] width 411 height 184
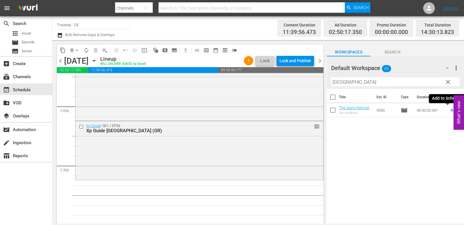
click at [449, 110] on icon at bounding box center [452, 110] width 6 height 6
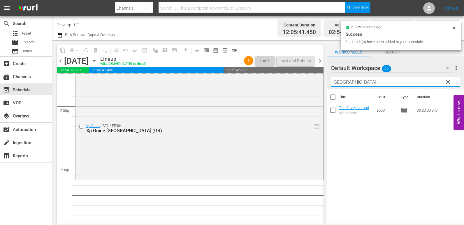
drag, startPoint x: 352, startPoint y: 81, endPoint x: 325, endPoint y: 81, distance: 27.1
click at [325, 81] on div "content_copy compress arrow_drop_down autorenew_outlined delete_forever_outline…" at bounding box center [257, 132] width 411 height 184
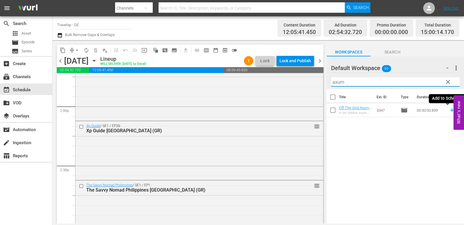
click at [449, 110] on icon at bounding box center [452, 110] width 6 height 6
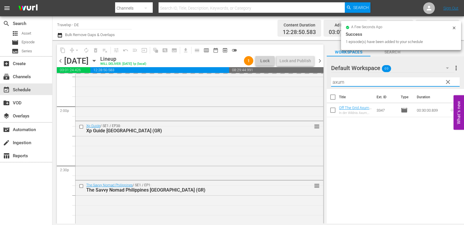
drag, startPoint x: 355, startPoint y: 83, endPoint x: 324, endPoint y: 83, distance: 31.2
click at [324, 83] on div "content_copy compress arrow_drop_down autorenew_outlined delete_forever_outline…" at bounding box center [257, 132] width 411 height 184
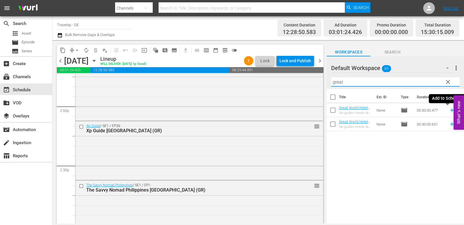
click at [449, 111] on icon at bounding box center [452, 110] width 6 height 6
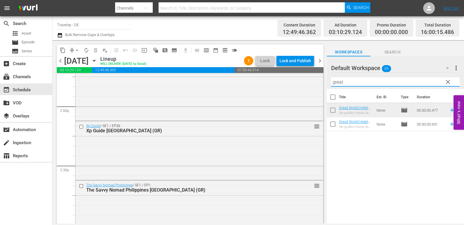
drag, startPoint x: 346, startPoint y: 82, endPoint x: 321, endPoint y: 82, distance: 24.5
click at [321, 82] on div "content_copy compress arrow_drop_down autorenew_outlined delete_forever_outline…" at bounding box center [257, 132] width 411 height 184
click at [449, 111] on icon at bounding box center [452, 110] width 6 height 6
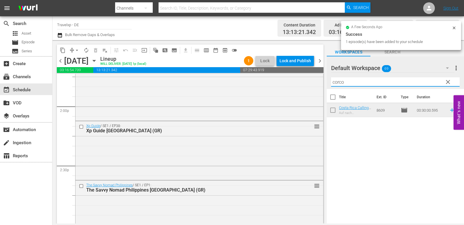
click at [324, 84] on div "content_copy compress arrow_drop_down autorenew_outlined delete_forever_outline…" at bounding box center [257, 132] width 411 height 184
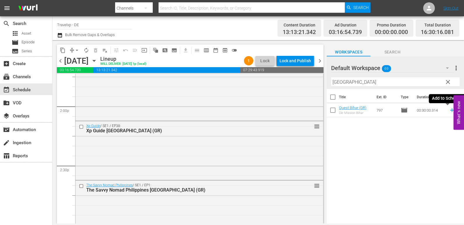
click at [450, 112] on icon at bounding box center [452, 111] width 4 height 4
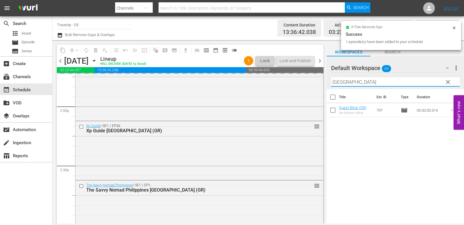
click at [333, 83] on input "[GEOGRAPHIC_DATA]" at bounding box center [395, 81] width 128 height 9
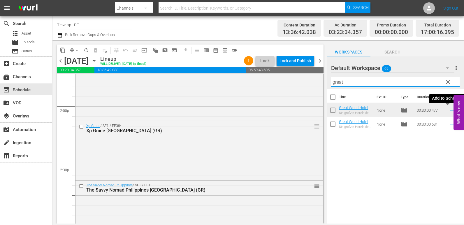
click at [449, 110] on icon at bounding box center [452, 110] width 6 height 6
drag, startPoint x: 343, startPoint y: 82, endPoint x: 327, endPoint y: 85, distance: 16.6
click at [327, 85] on div "Default Workspace 69 Default more_vert clear Filter by Title great" at bounding box center [395, 73] width 137 height 33
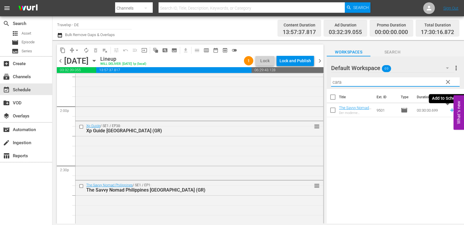
click at [449, 111] on icon at bounding box center [452, 110] width 6 height 6
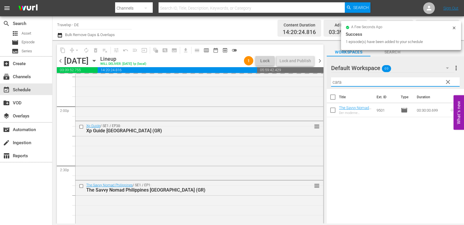
drag, startPoint x: 337, startPoint y: 85, endPoint x: 331, endPoint y: 86, distance: 5.6
click at [331, 86] on input "cara" at bounding box center [395, 81] width 128 height 9
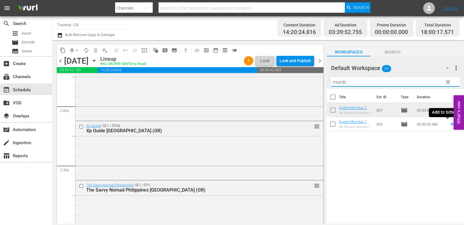
click at [450, 125] on icon at bounding box center [452, 125] width 4 height 4
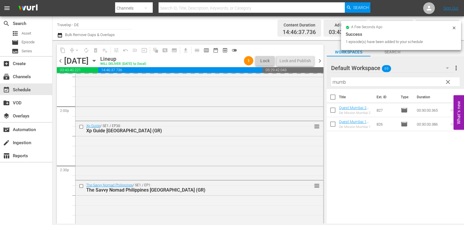
click at [318, 81] on div "content_copy compress arrow_drop_down autorenew_outlined delete_forever_outline…" at bounding box center [257, 132] width 411 height 184
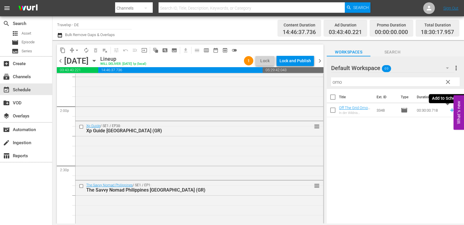
click at [449, 112] on icon at bounding box center [452, 110] width 6 height 6
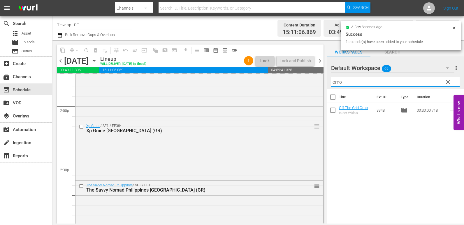
drag, startPoint x: 350, startPoint y: 81, endPoint x: 320, endPoint y: 85, distance: 30.0
click at [320, 85] on div "content_copy compress arrow_drop_down autorenew_outlined delete_forever_outline…" at bounding box center [257, 132] width 411 height 184
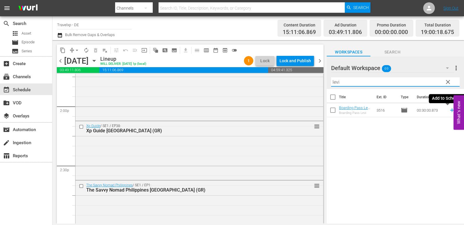
click at [449, 111] on icon at bounding box center [452, 110] width 6 height 6
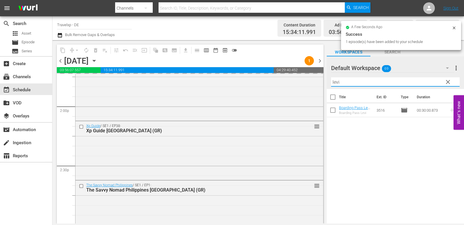
drag, startPoint x: 348, startPoint y: 83, endPoint x: 331, endPoint y: 84, distance: 16.7
click at [331, 84] on input "levi" at bounding box center [395, 81] width 128 height 9
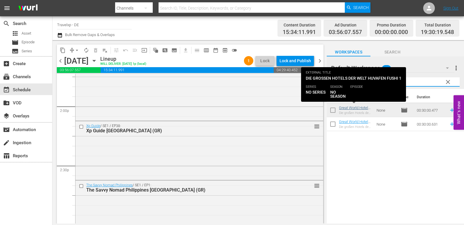
type input "great"
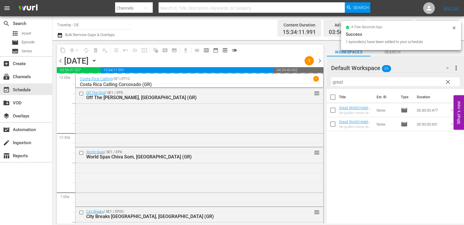
scroll to position [1631, 0]
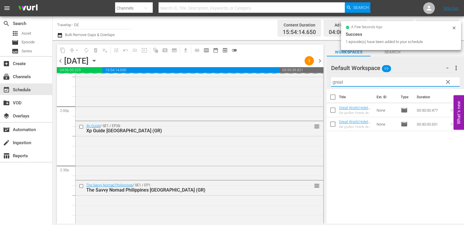
drag, startPoint x: 351, startPoint y: 82, endPoint x: 322, endPoint y: 83, distance: 28.6
click at [322, 83] on div "content_copy compress arrow_drop_down autorenew_outlined delete_forever_outline…" at bounding box center [257, 132] width 411 height 184
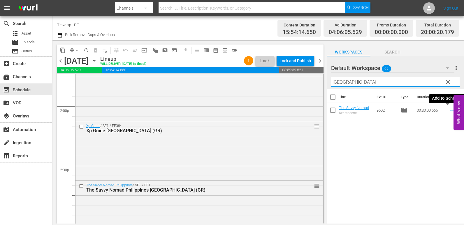
click at [449, 111] on icon at bounding box center [452, 110] width 6 height 6
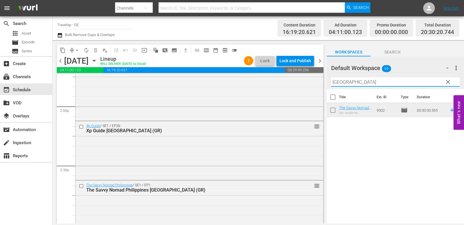
drag, startPoint x: 348, startPoint y: 82, endPoint x: 327, endPoint y: 85, distance: 21.8
click at [327, 85] on div "Default Workspace 69 Default more_vert clear Filter by Title cebu" at bounding box center [395, 73] width 137 height 33
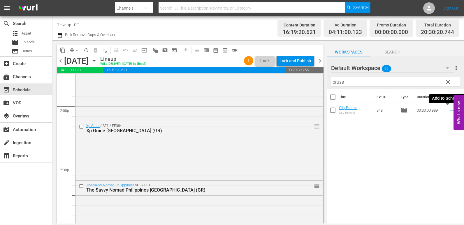
click at [449, 110] on icon at bounding box center [452, 110] width 6 height 6
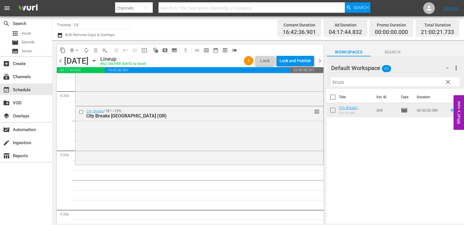
scroll to position [2418, 0]
drag, startPoint x: 347, startPoint y: 85, endPoint x: 329, endPoint y: 85, distance: 18.1
click at [329, 85] on div "Default Workspace 69 Default more_vert clear Filter by Title bruss" at bounding box center [395, 73] width 137 height 33
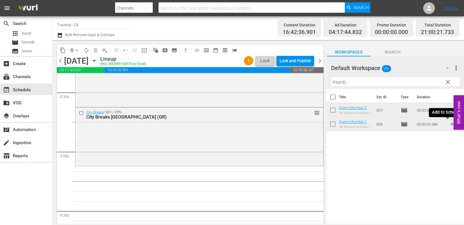
click at [449, 126] on icon at bounding box center [452, 124] width 6 height 6
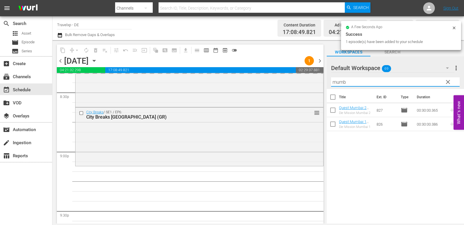
drag, startPoint x: 350, startPoint y: 83, endPoint x: 337, endPoint y: 78, distance: 13.7
click at [335, 82] on input "mumb" at bounding box center [395, 81] width 128 height 9
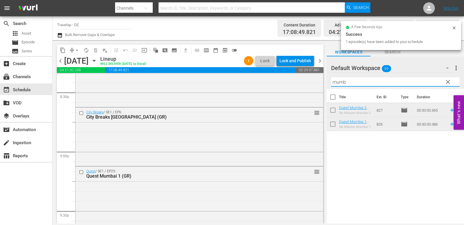
type input "m"
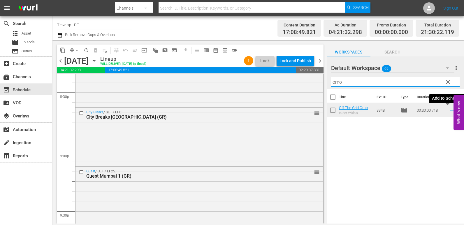
click at [449, 112] on icon at bounding box center [452, 110] width 6 height 6
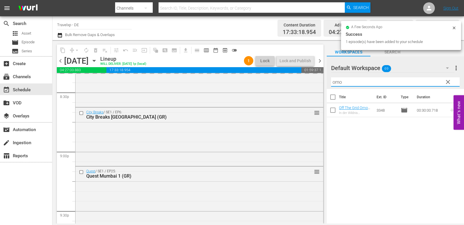
drag, startPoint x: 346, startPoint y: 82, endPoint x: 329, endPoint y: 80, distance: 17.3
click at [330, 81] on div "Default Workspace 69 Default more_vert clear Filter by Title omo" at bounding box center [395, 73] width 137 height 33
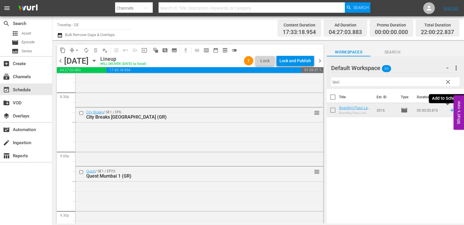
click at [449, 112] on icon at bounding box center [452, 110] width 6 height 6
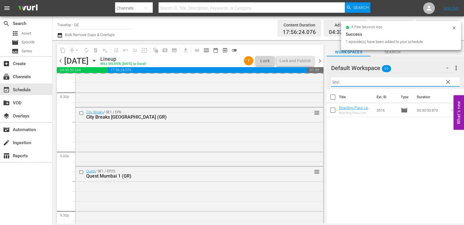
click at [322, 83] on div "content_copy compress arrow_drop_down autorenew_outlined delete_forever_outline…" at bounding box center [257, 132] width 411 height 184
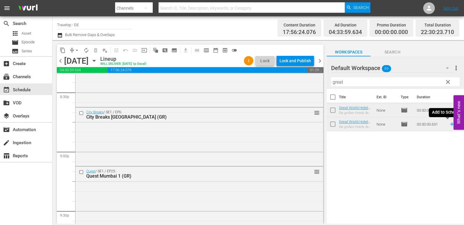
click at [450, 125] on icon at bounding box center [452, 125] width 4 height 4
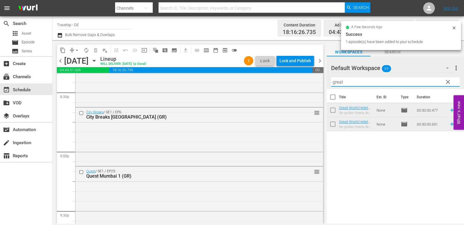
click at [325, 83] on div "content_copy compress arrow_drop_down autorenew_outlined delete_forever_outline…" at bounding box center [257, 132] width 411 height 184
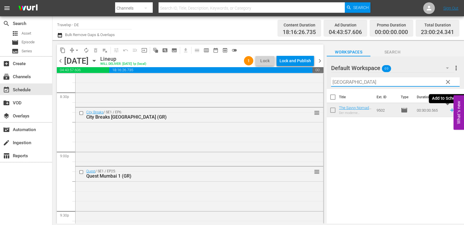
click at [449, 110] on icon at bounding box center [452, 110] width 6 height 6
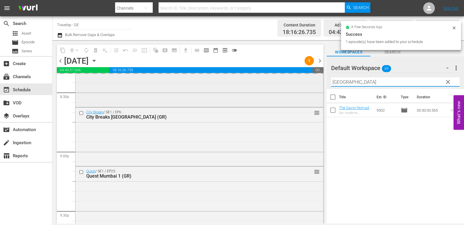
drag, startPoint x: 322, startPoint y: 85, endPoint x: 302, endPoint y: 86, distance: 19.8
click at [302, 86] on div "content_copy compress arrow_drop_down autorenew_outlined delete_forever_outline…" at bounding box center [257, 132] width 411 height 184
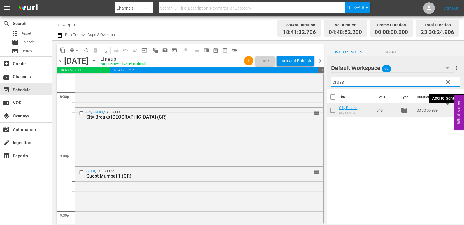
type input "bruss"
click at [449, 110] on icon at bounding box center [452, 110] width 6 height 6
click at [301, 65] on div "Lock and Publish" at bounding box center [294, 61] width 31 height 10
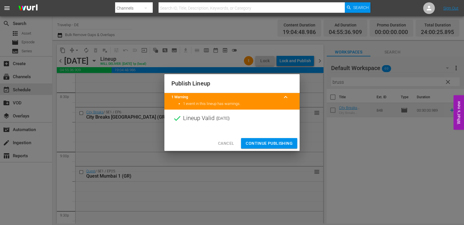
click at [282, 142] on span "Continue Publishing" at bounding box center [269, 143] width 47 height 7
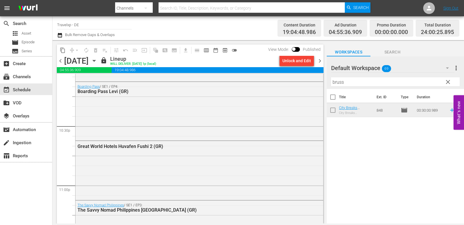
scroll to position [2717, 0]
